Goal: Information Seeking & Learning: Find specific fact

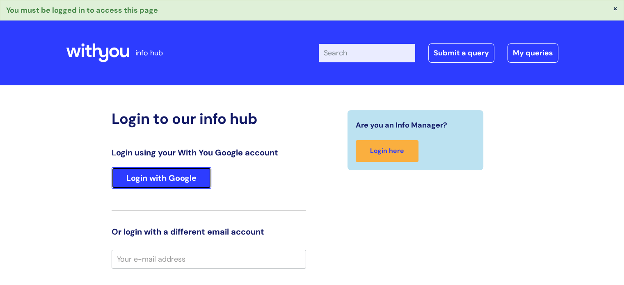
click at [181, 176] on link "Login with Google" at bounding box center [162, 177] width 100 height 21
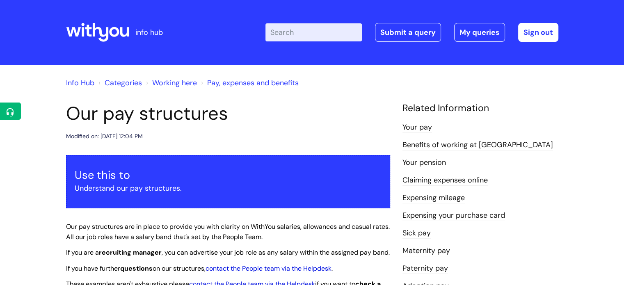
click at [322, 36] on input "Enter your search term here..." at bounding box center [313, 32] width 96 height 18
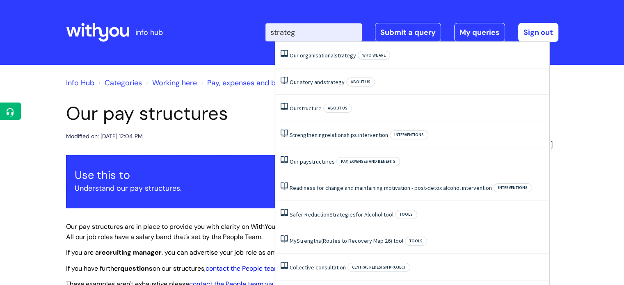
type input "strategy"
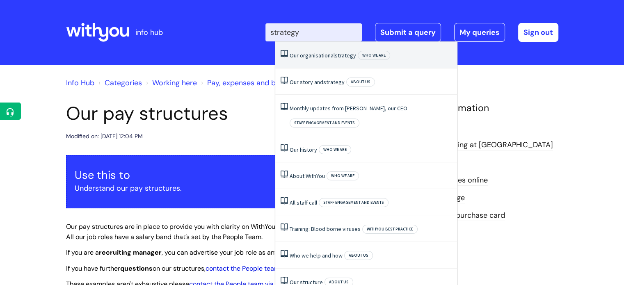
click at [304, 62] on li "Our organisational strategy Who we are" at bounding box center [366, 55] width 182 height 27
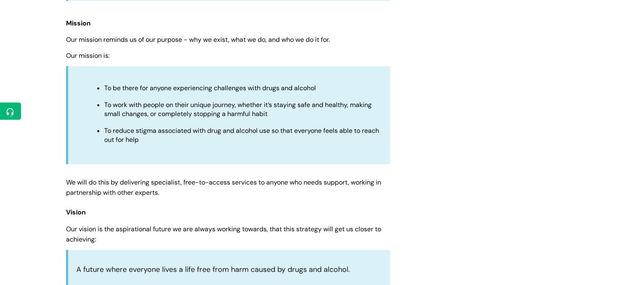
scroll to position [752, 0]
